Goal: Task Accomplishment & Management: Manage account settings

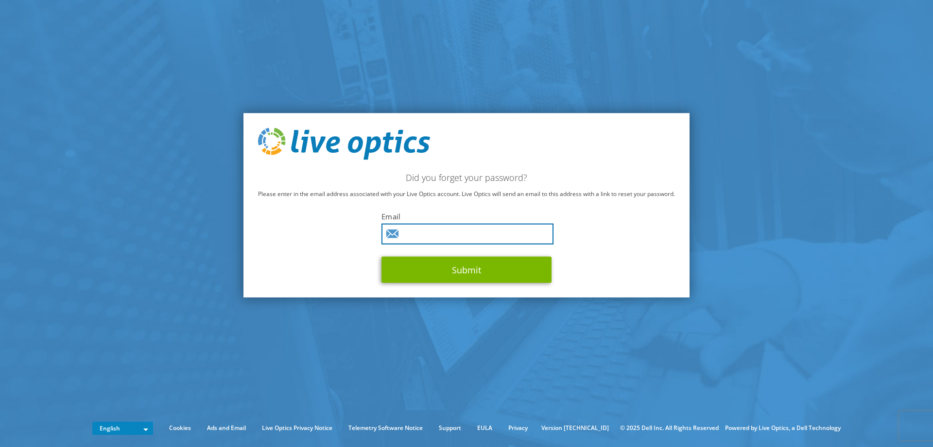
click at [478, 234] on input "text" at bounding box center [468, 233] width 172 height 21
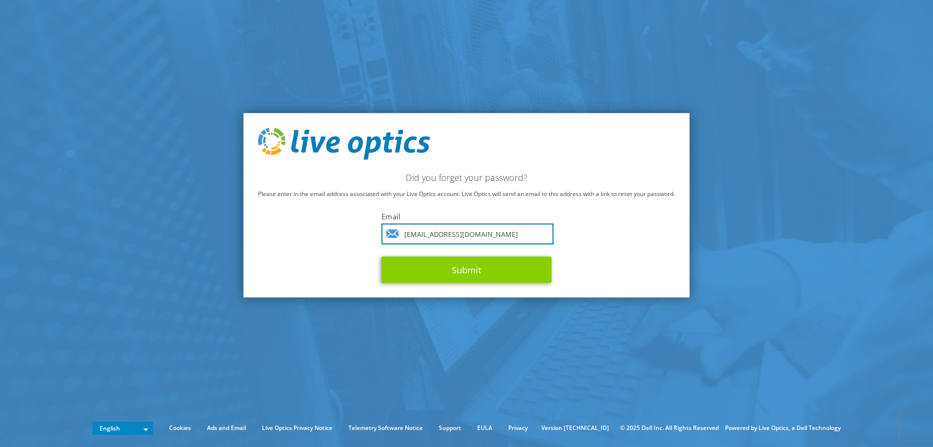
type input "[EMAIL_ADDRESS][DOMAIN_NAME]"
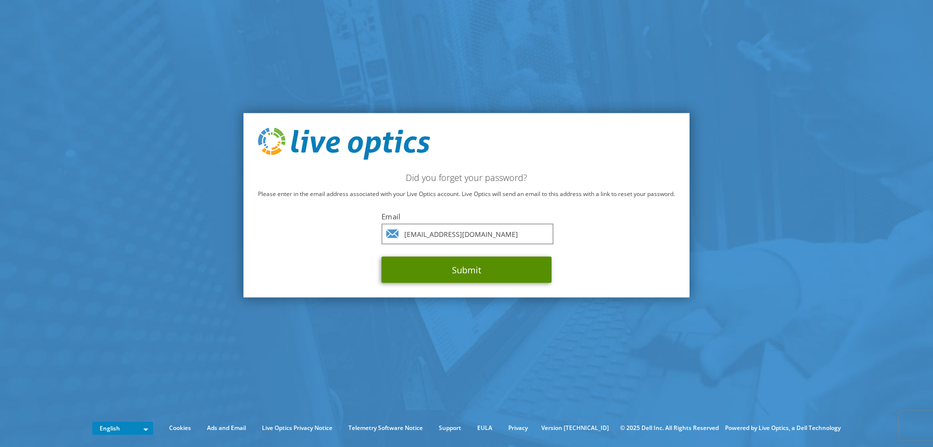
click at [475, 266] on button "Submit" at bounding box center [467, 269] width 170 height 26
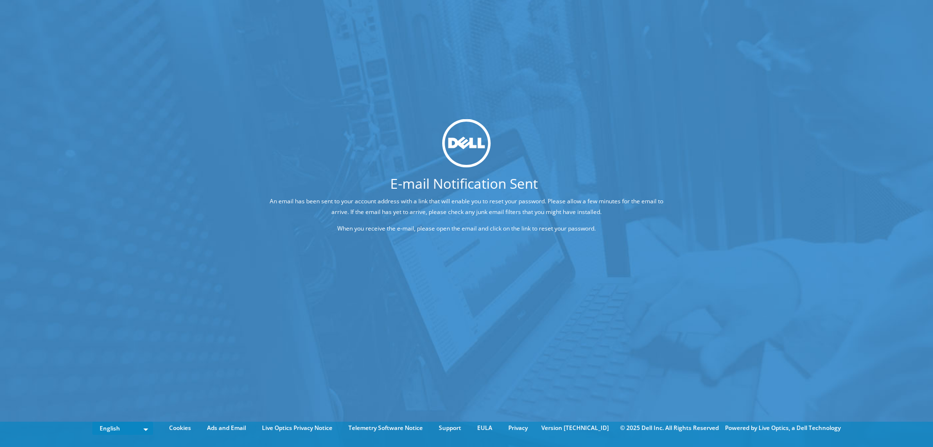
click at [327, 249] on div "E-mail Notification Sent An email has been sent to your account address with a …" at bounding box center [466, 209] width 933 height 418
click at [320, 250] on div "E-mail Notification Sent An email has been sent to your account address with a …" at bounding box center [466, 209] width 933 height 418
click at [279, 251] on div "E-mail Notification Sent An email has been sent to your account address with a …" at bounding box center [466, 209] width 933 height 418
